Goal: Navigation & Orientation: Find specific page/section

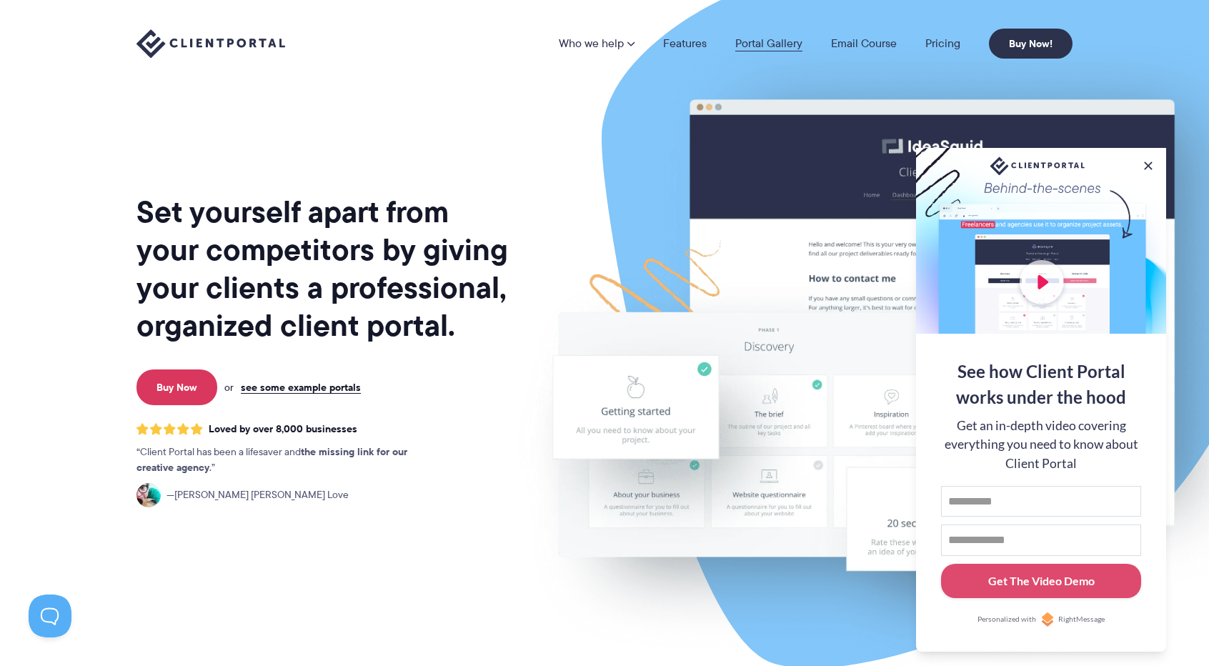
click at [785, 45] on link "Portal Gallery" at bounding box center [768, 43] width 67 height 11
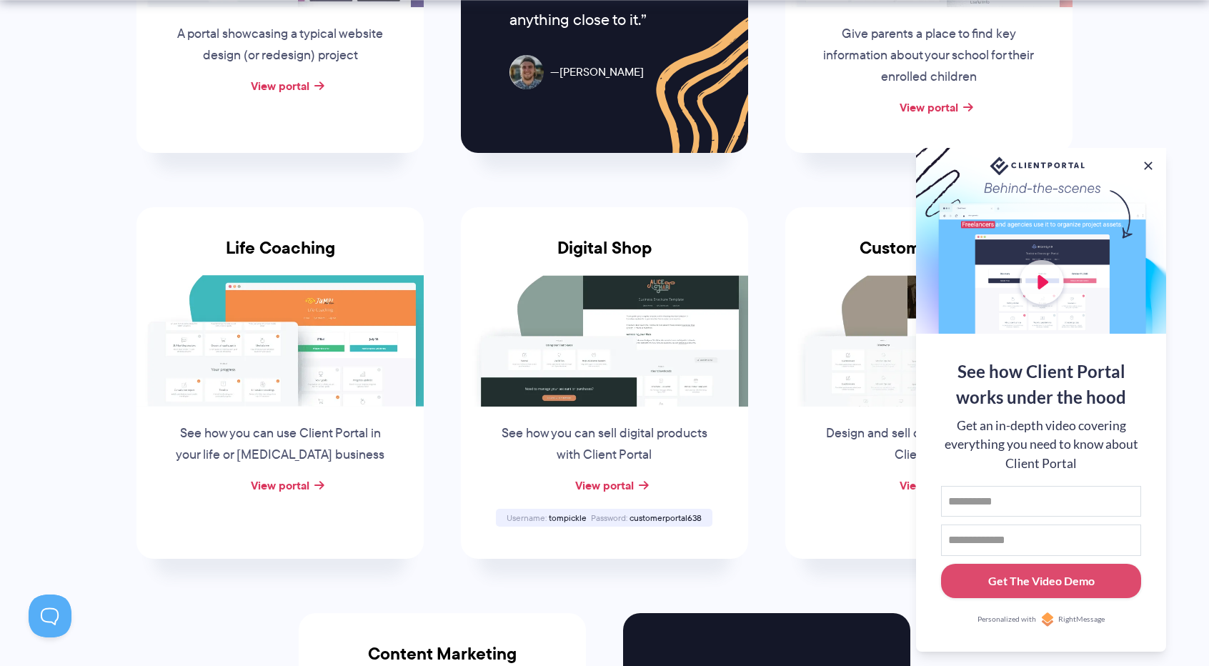
scroll to position [929, 0]
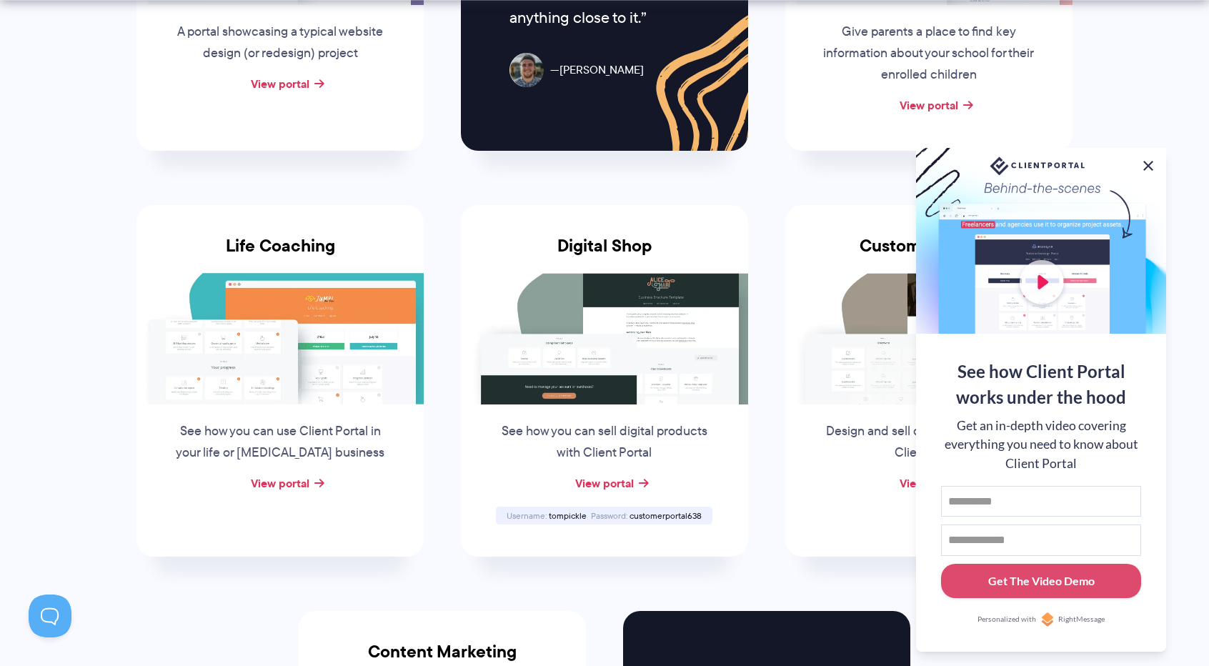
click at [1152, 159] on button at bounding box center [1148, 165] width 17 height 17
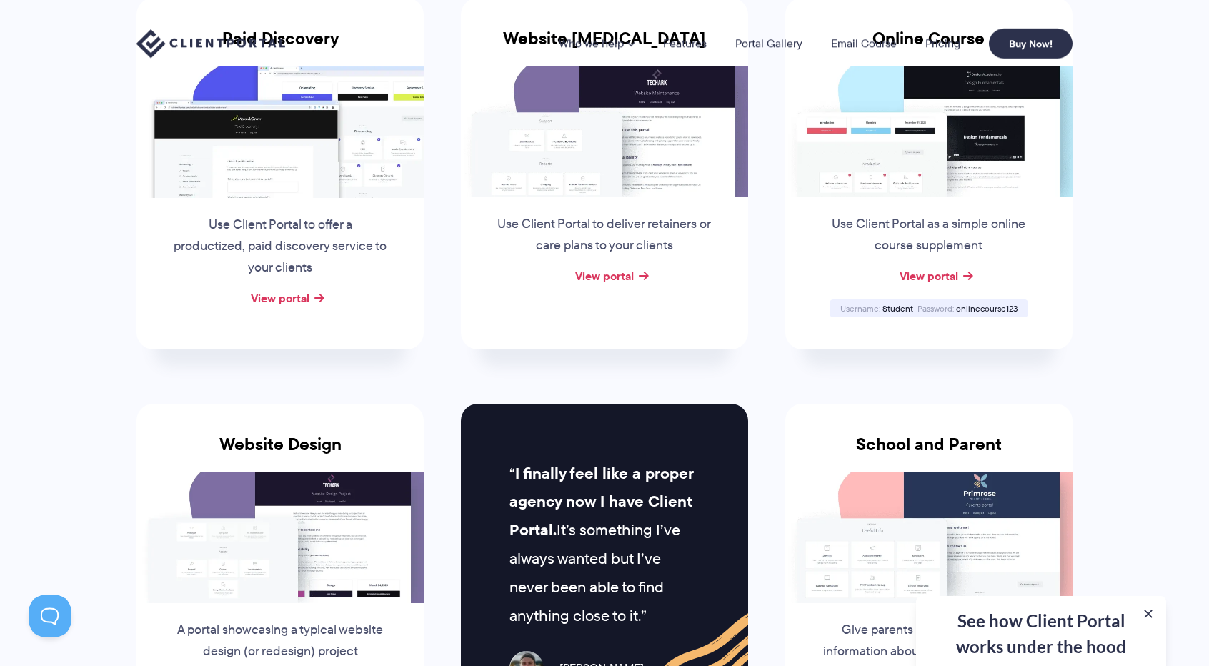
scroll to position [0, 0]
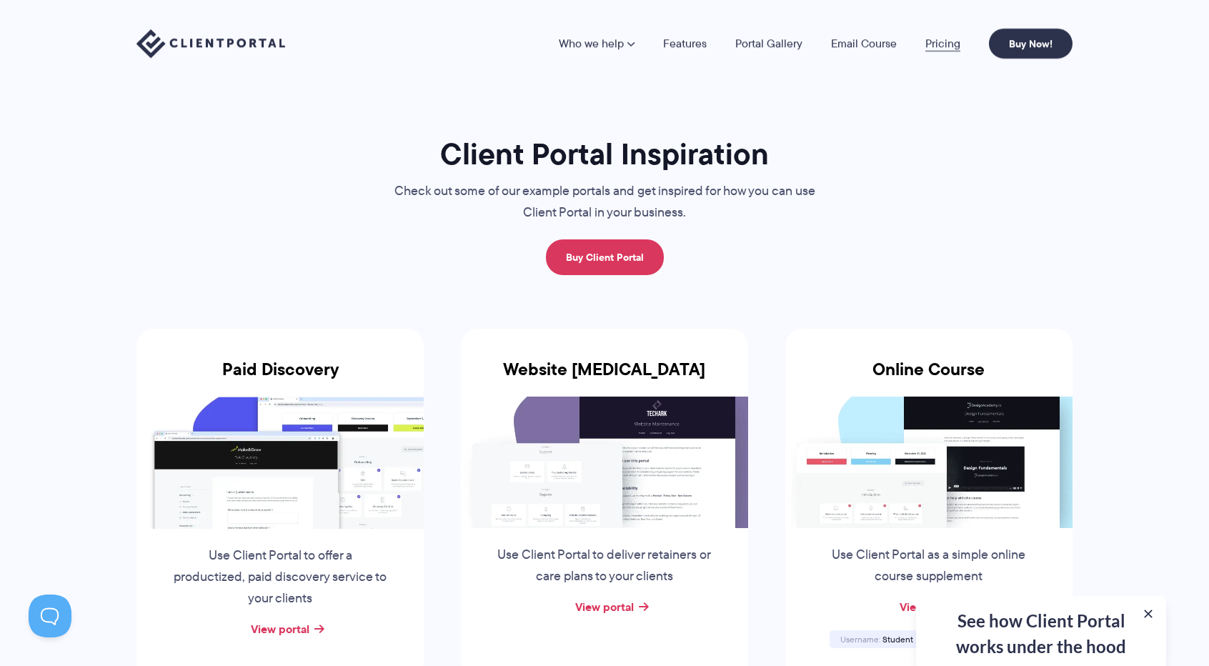
click at [945, 47] on link "Pricing" at bounding box center [942, 43] width 35 height 11
